Goal: Transaction & Acquisition: Book appointment/travel/reservation

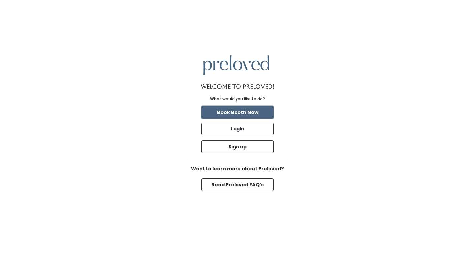
click at [225, 109] on button "Book Booth Now" at bounding box center [237, 112] width 73 height 13
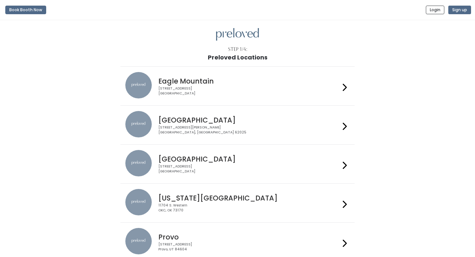
click at [224, 124] on div "Edwardsville 1500 Troy Road, Unit A‑B Edwardsville, IL 62025" at bounding box center [248, 123] width 184 height 24
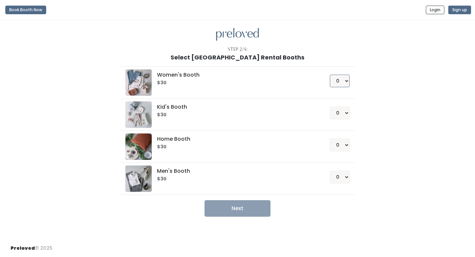
click at [340, 80] on select "0 1 2 3 4" at bounding box center [340, 81] width 20 height 13
select select "1"
click at [330, 75] on select "0 1 2 3 4" at bounding box center [340, 81] width 20 height 13
click at [235, 212] on button "Next" at bounding box center [237, 208] width 66 height 16
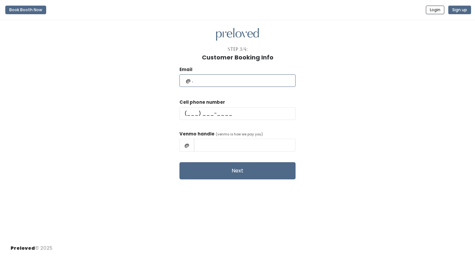
click at [202, 79] on input "text" at bounding box center [237, 80] width 116 height 13
type input "drcatferris@gmail.com"
click at [204, 114] on input "text" at bounding box center [237, 113] width 116 height 13
type input "(217) 502-0281"
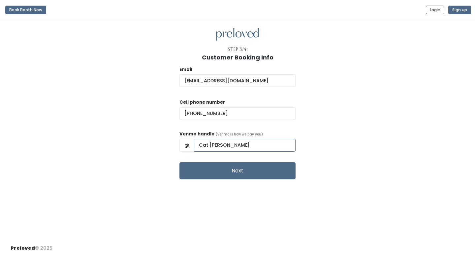
click at [226, 144] on input "Cat Ferris" at bounding box center [245, 145] width 102 height 13
type input "Cat-Ferris"
click at [336, 137] on div "Email drcatferris@gmail.com Cell phone number (217) 502-0281 Venmo handle (venm…" at bounding box center [238, 120] width 454 height 118
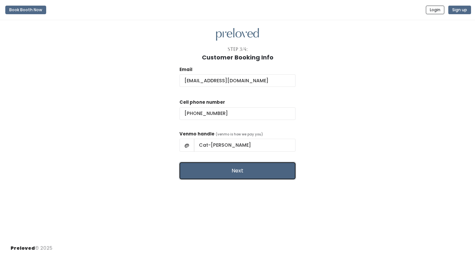
click at [239, 172] on button "Next" at bounding box center [237, 170] width 116 height 17
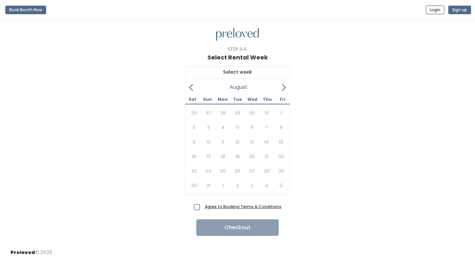
click at [286, 86] on icon at bounding box center [283, 87] width 7 height 7
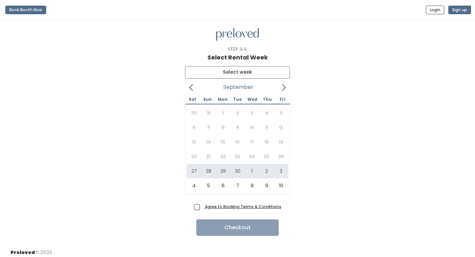
type input "[DATE] to [DATE]"
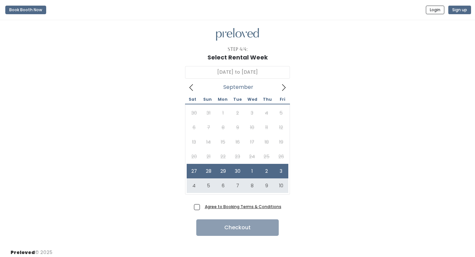
click at [202, 205] on span "Agree to Booking Terms & Conditions" at bounding box center [241, 206] width 79 height 7
click at [202, 205] on input "Agree to Booking Terms & Conditions" at bounding box center [204, 205] width 4 height 4
checkbox input "true"
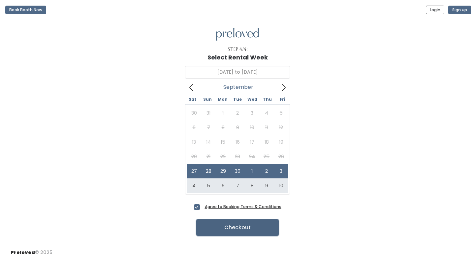
click at [208, 229] on button "Checkout" at bounding box center [237, 227] width 82 height 16
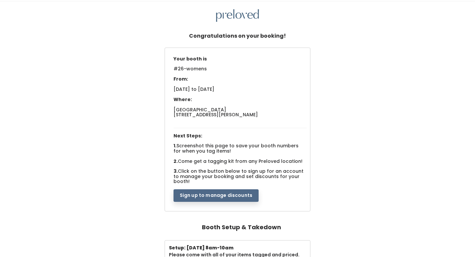
scroll to position [19, 0]
